Goal: Task Accomplishment & Management: Manage account settings

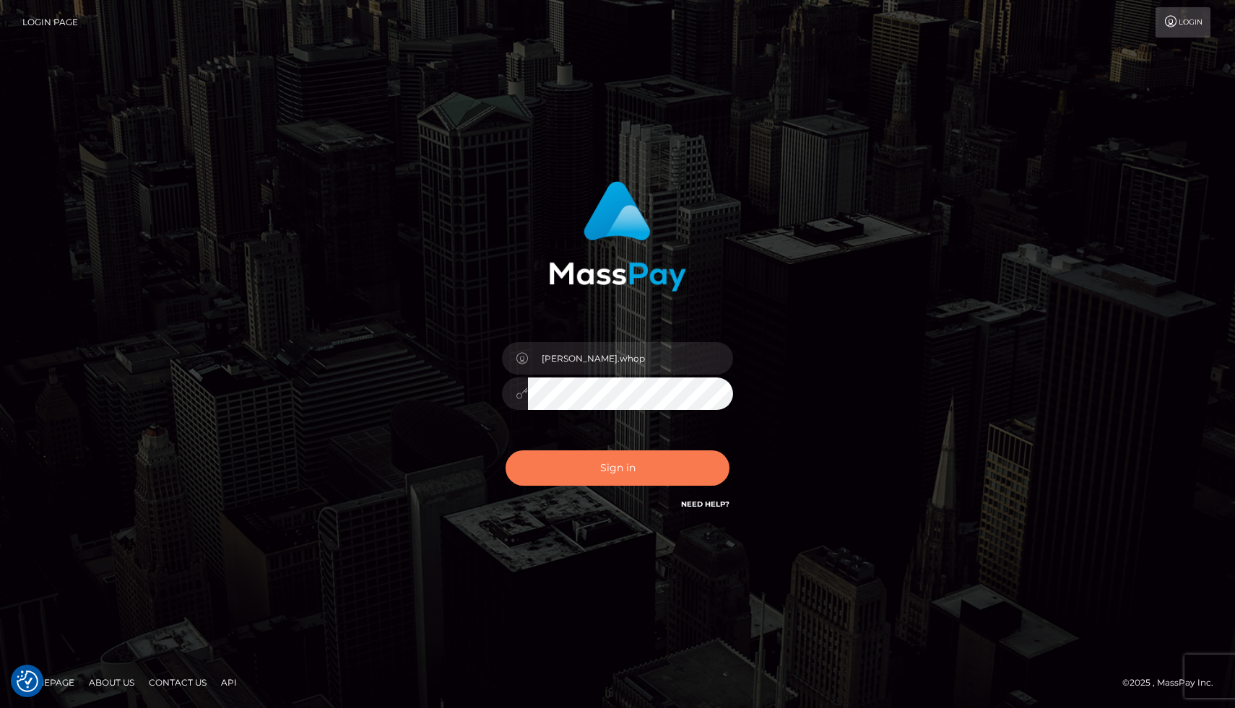
click at [593, 473] on button "Sign in" at bounding box center [617, 468] width 224 height 35
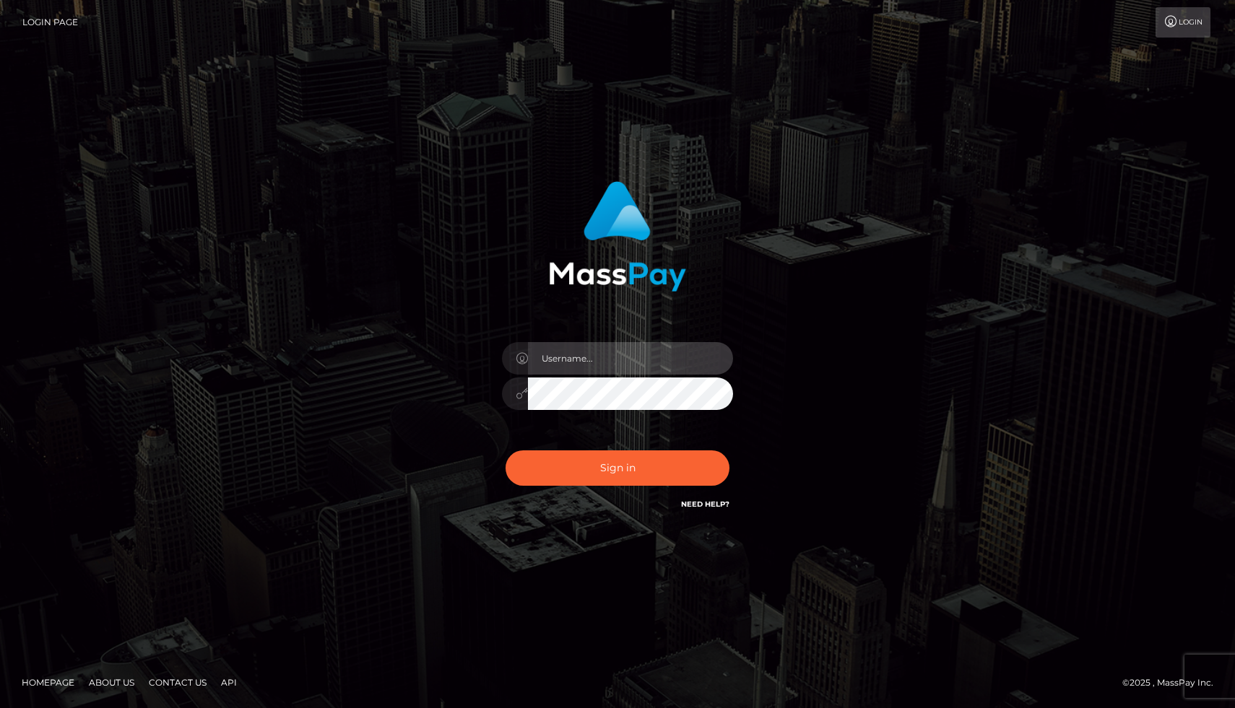
type input "[PERSON_NAME].whop"
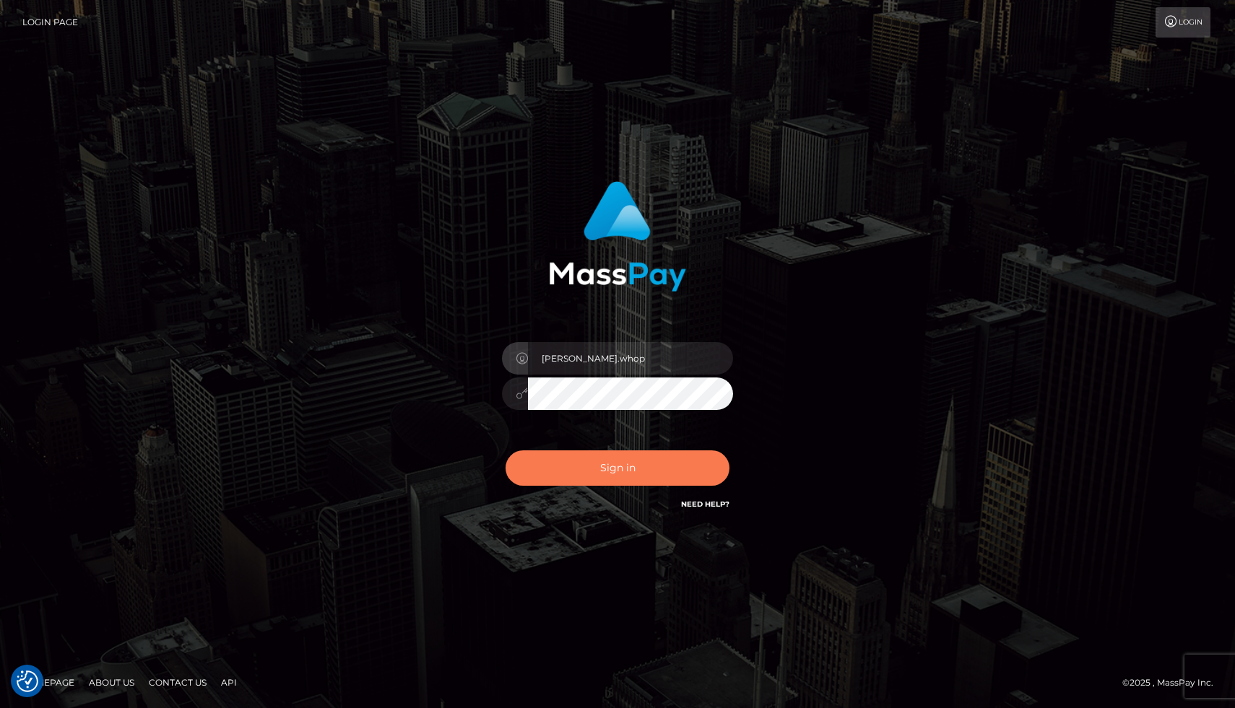
click at [612, 466] on button "Sign in" at bounding box center [617, 468] width 224 height 35
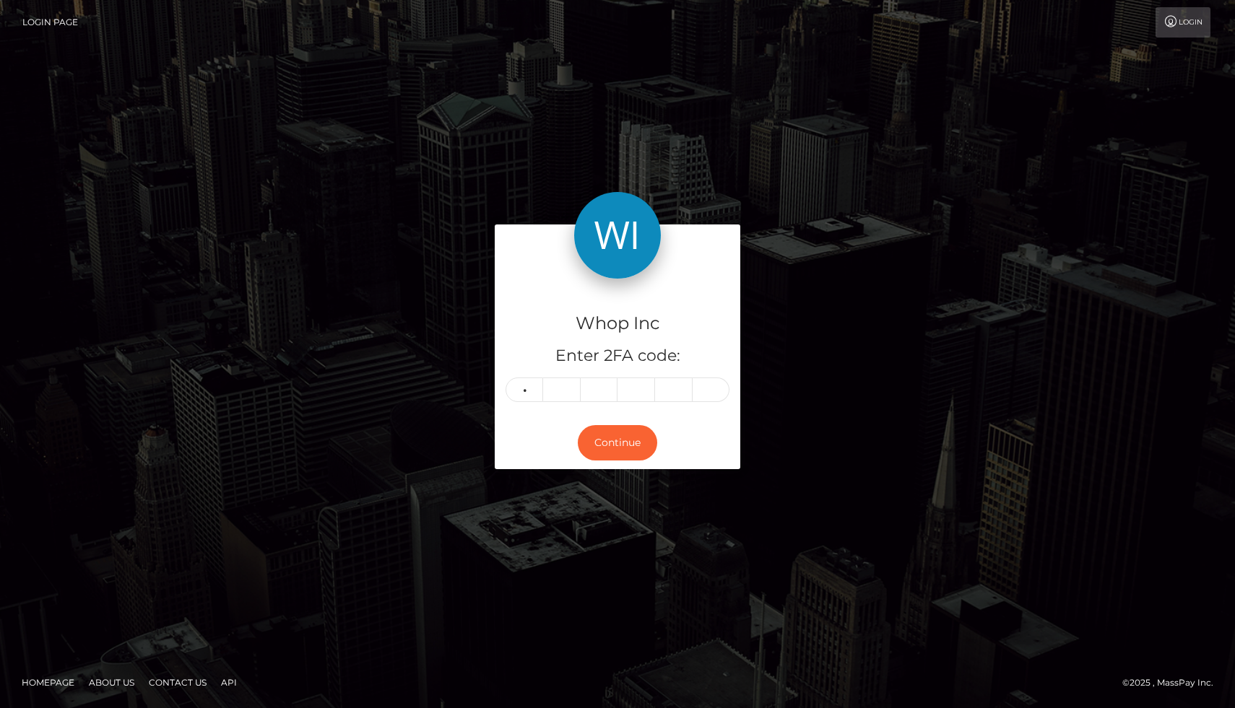
type input "6"
type input "9"
type input "3"
type input "7"
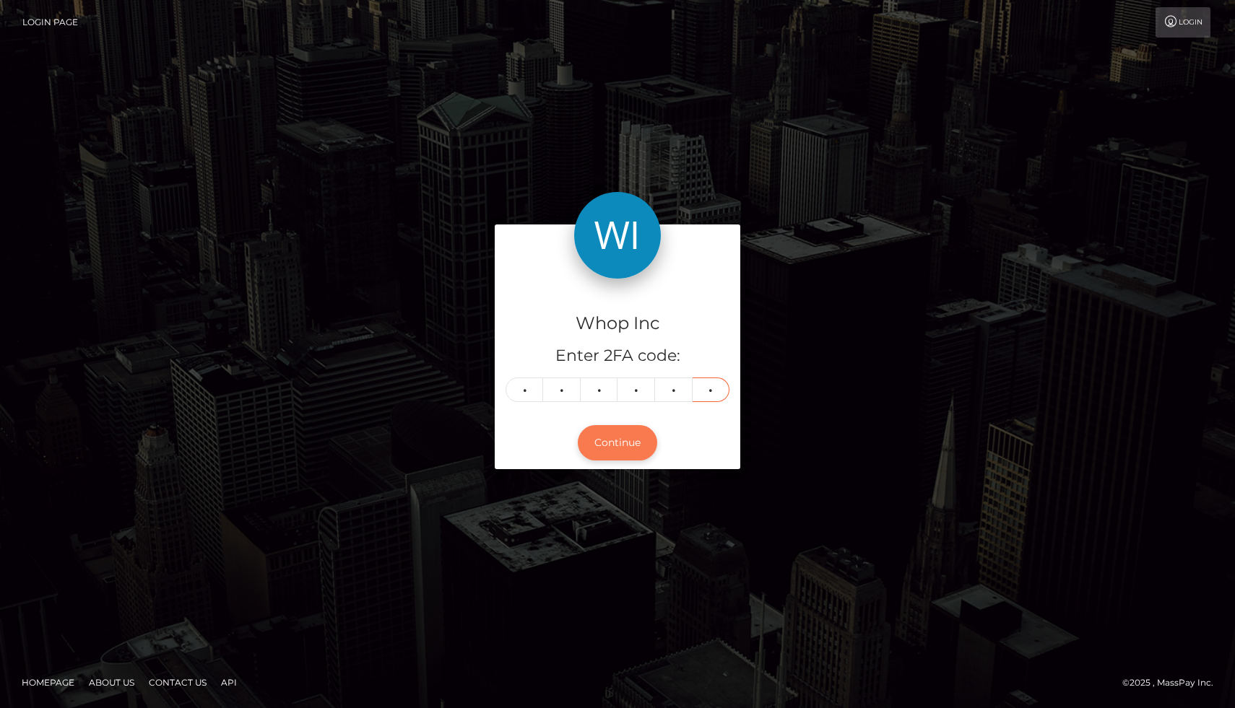
type input "7"
click at [633, 452] on button "Continue" at bounding box center [617, 442] width 79 height 35
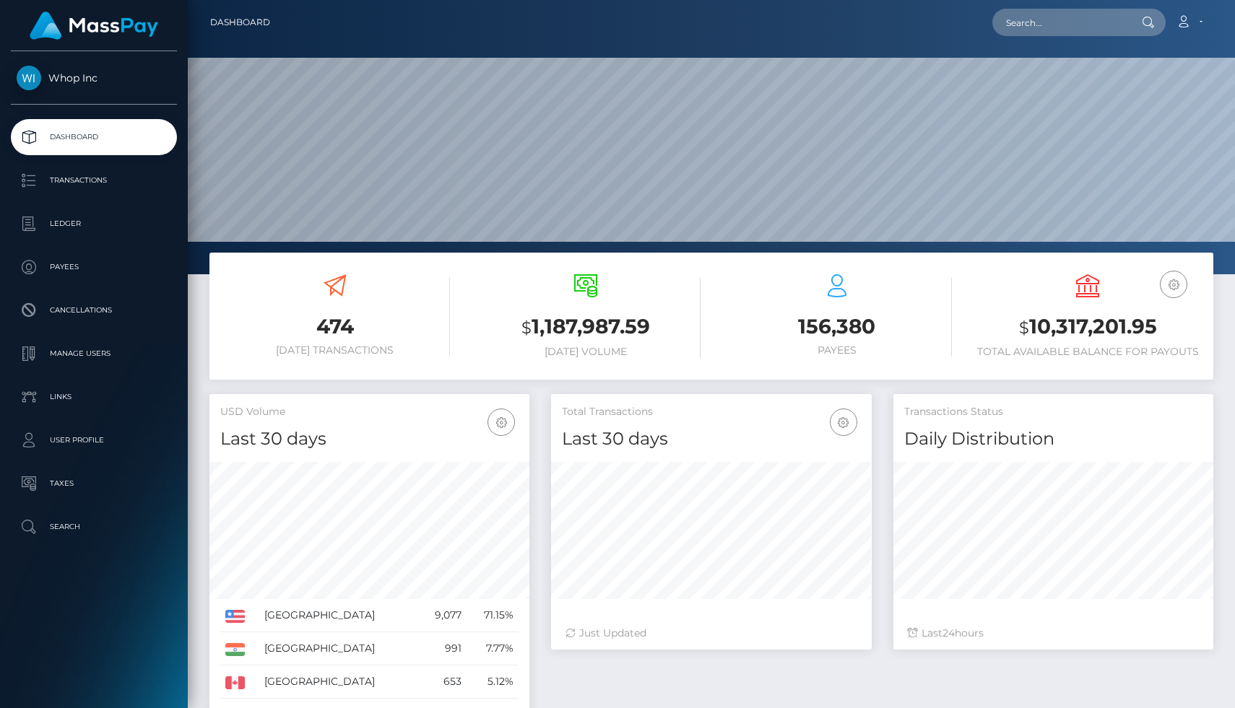
scroll to position [256, 320]
